Goal: Find specific page/section: Find specific page/section

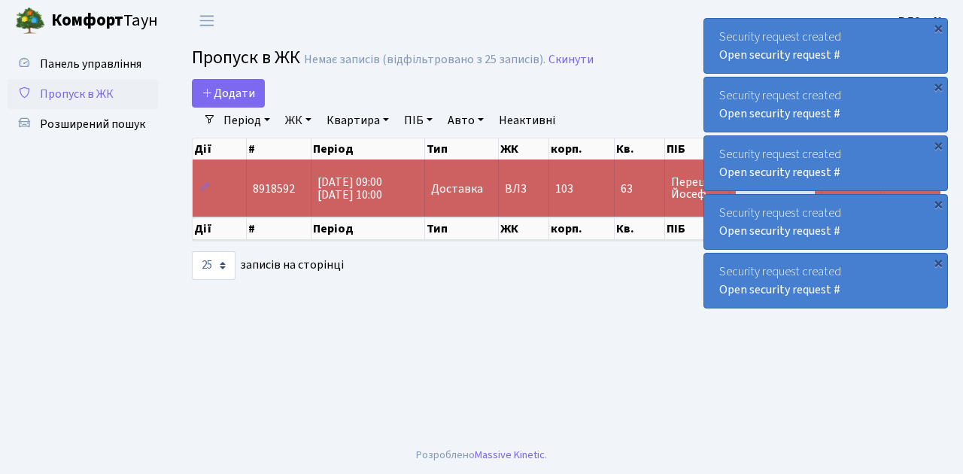
select select "25"
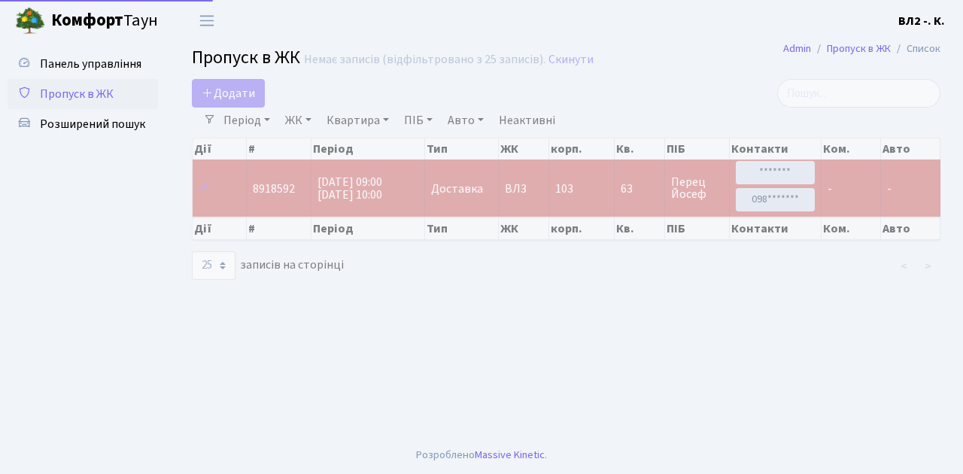
select select "25"
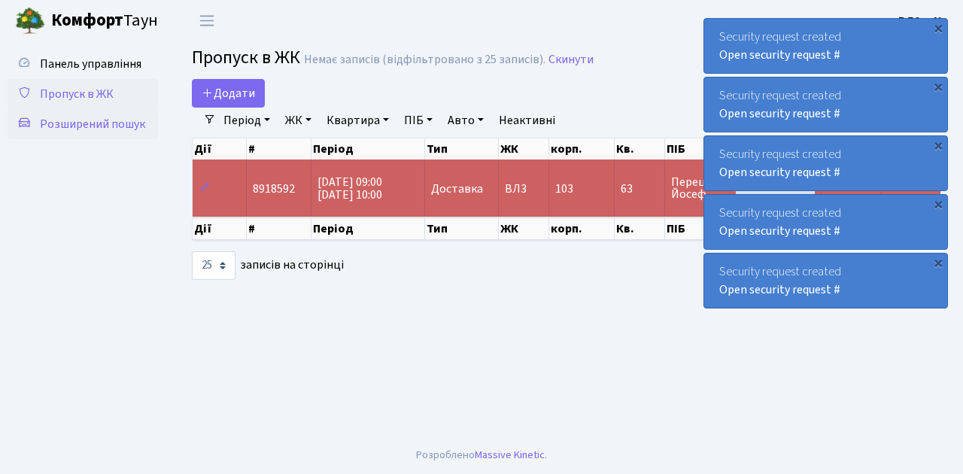
click at [83, 123] on span "Розширений пошук" at bounding box center [92, 124] width 105 height 17
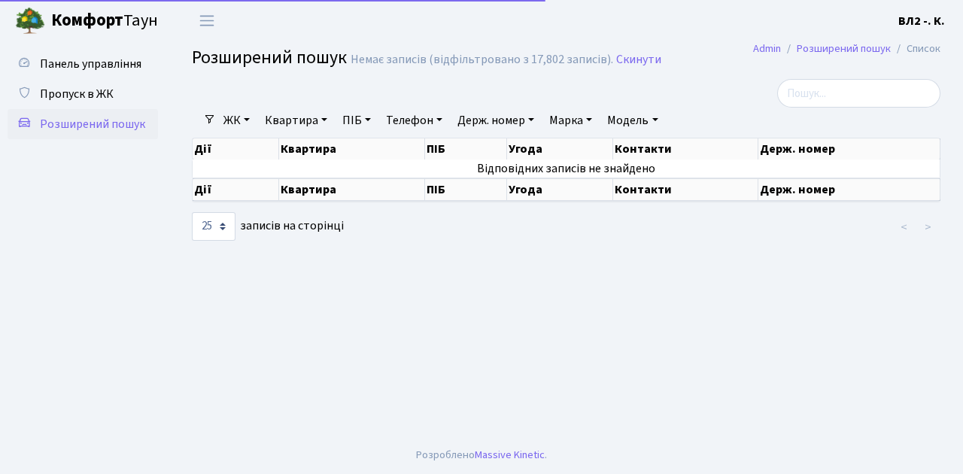
select select "25"
click at [324, 118] on link "Квартира" at bounding box center [296, 121] width 74 height 26
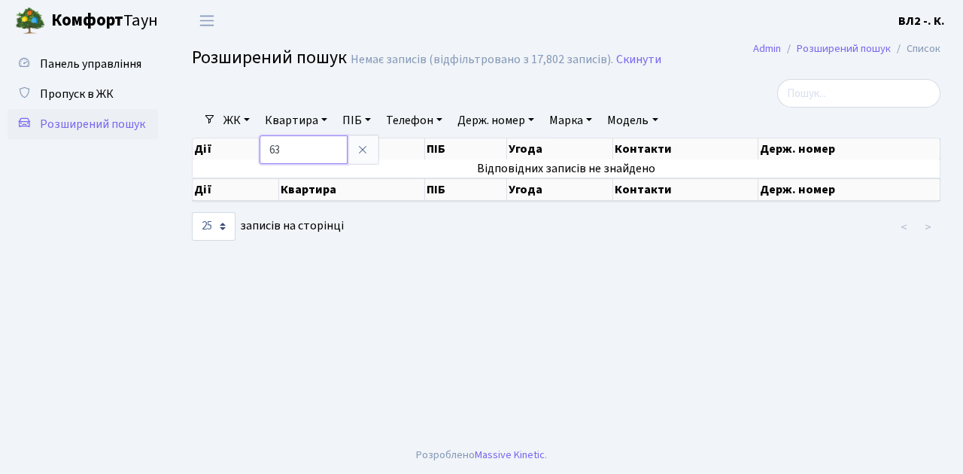
type input "63"
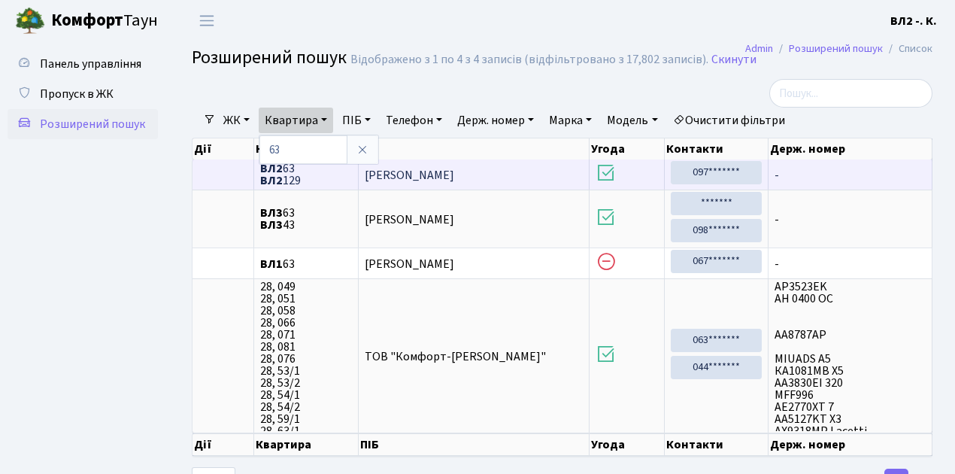
click at [216, 177] on td at bounding box center [224, 174] width 62 height 30
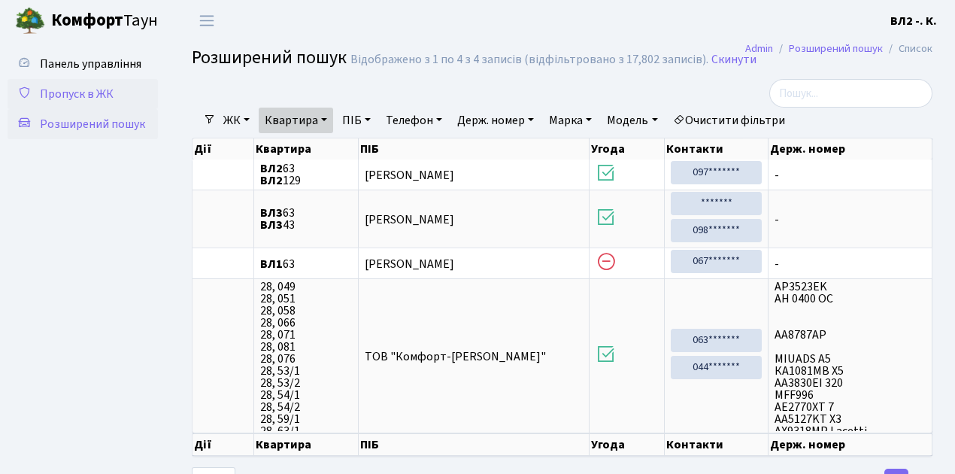
click at [99, 91] on span "Пропуск в ЖК" at bounding box center [77, 94] width 74 height 17
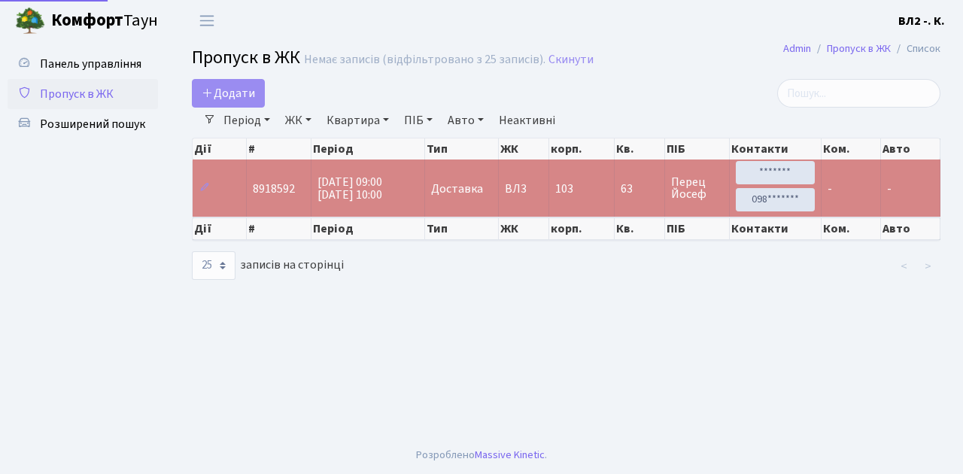
select select "25"
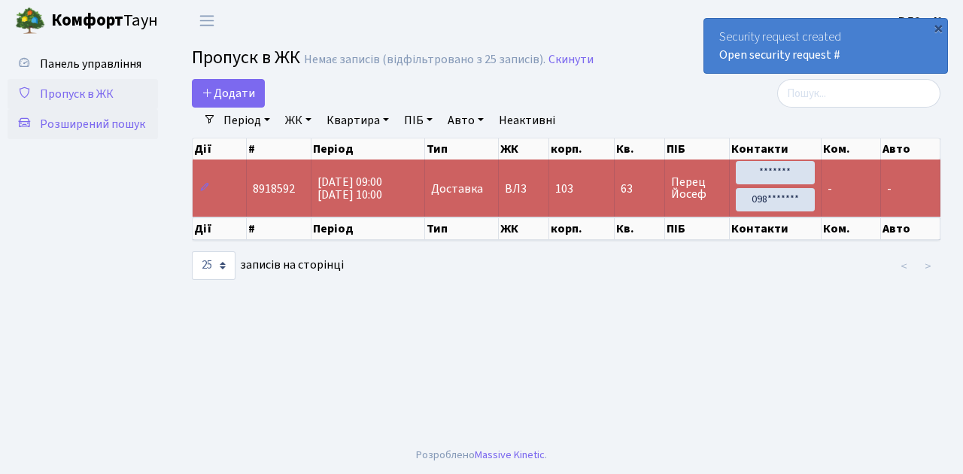
click at [115, 122] on span "Розширений пошук" at bounding box center [92, 124] width 105 height 17
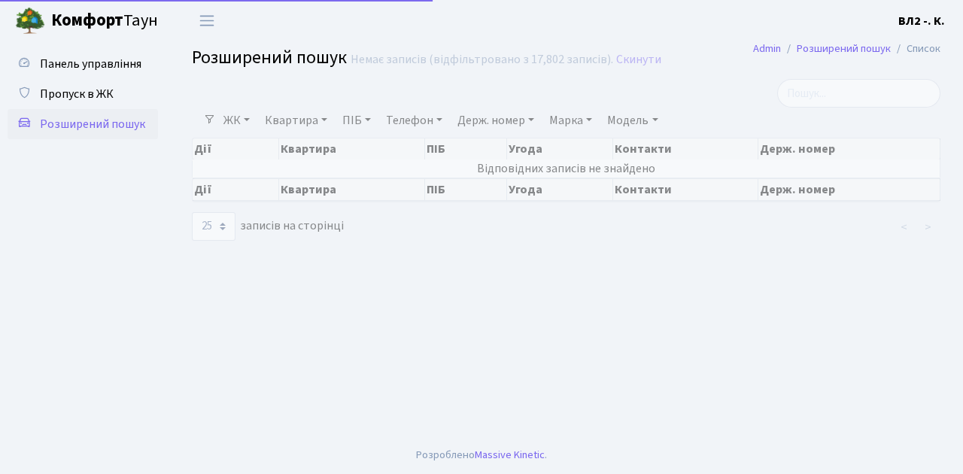
select select "25"
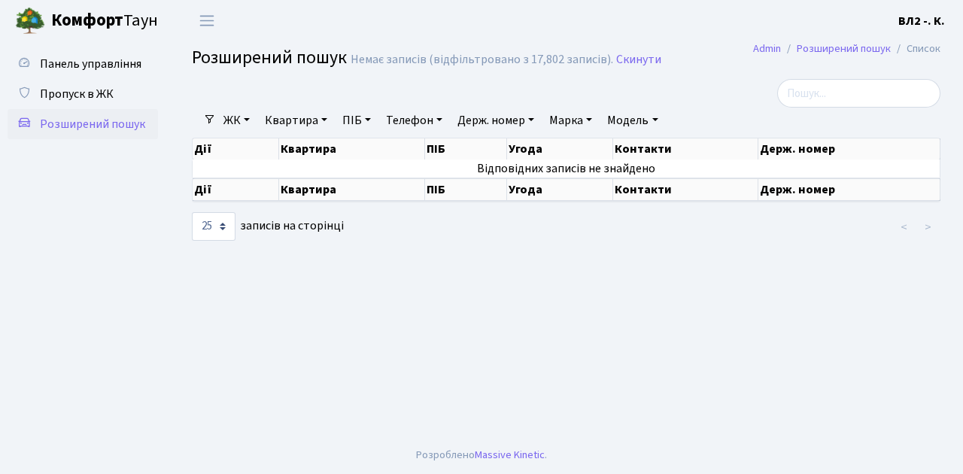
click at [327, 120] on link "Квартира" at bounding box center [296, 121] width 74 height 26
type input "63"
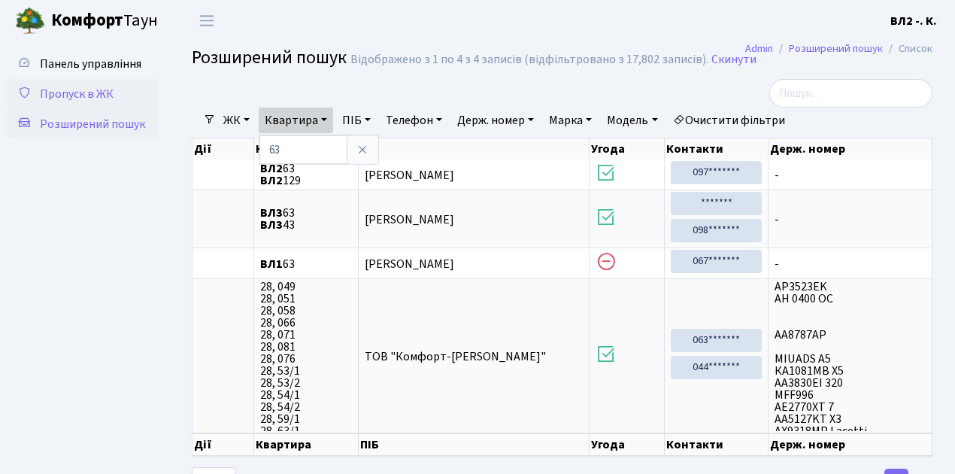
click at [59, 97] on span "Пропуск в ЖК" at bounding box center [77, 94] width 74 height 17
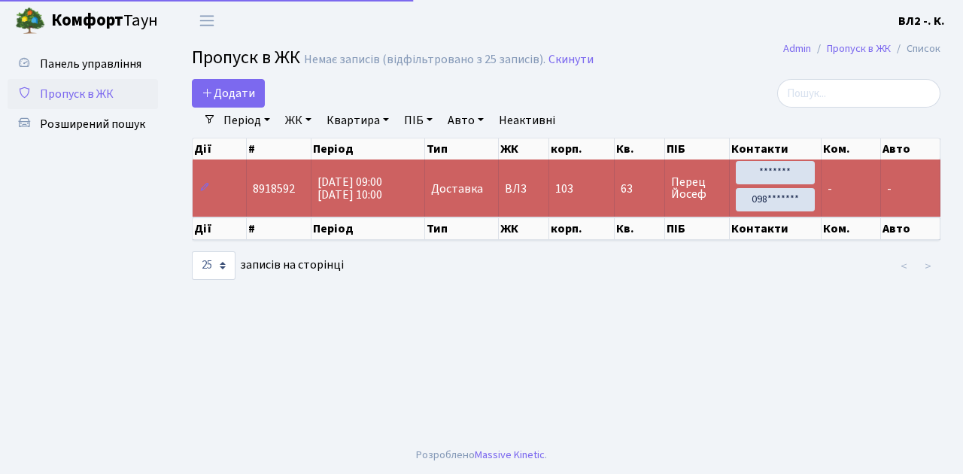
select select "25"
